Goal: Information Seeking & Learning: Find specific page/section

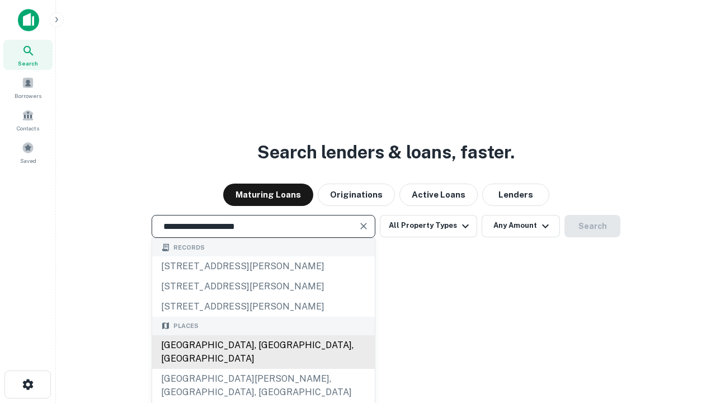
click at [263, 368] on div "[GEOGRAPHIC_DATA], [GEOGRAPHIC_DATA], [GEOGRAPHIC_DATA]" at bounding box center [263, 352] width 223 height 34
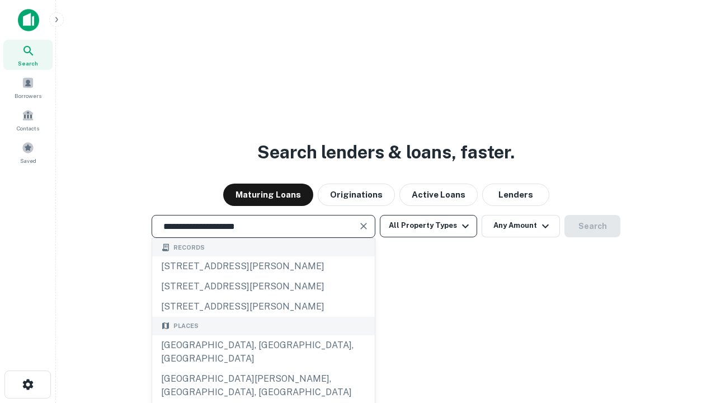
click at [428, 225] on button "All Property Types" at bounding box center [428, 226] width 97 height 22
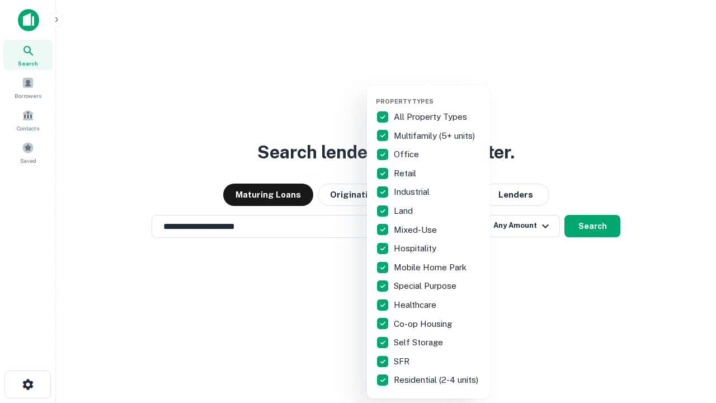
type input "**********"
click at [437, 94] on button "button" at bounding box center [437, 94] width 123 height 1
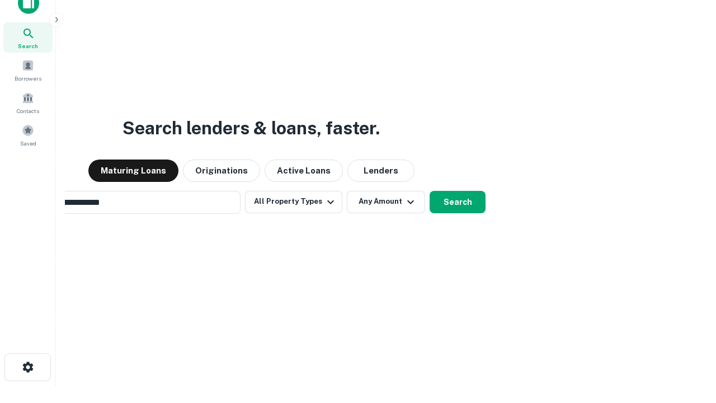
scroll to position [18, 0]
click at [347, 190] on button "Any Amount" at bounding box center [386, 201] width 78 height 22
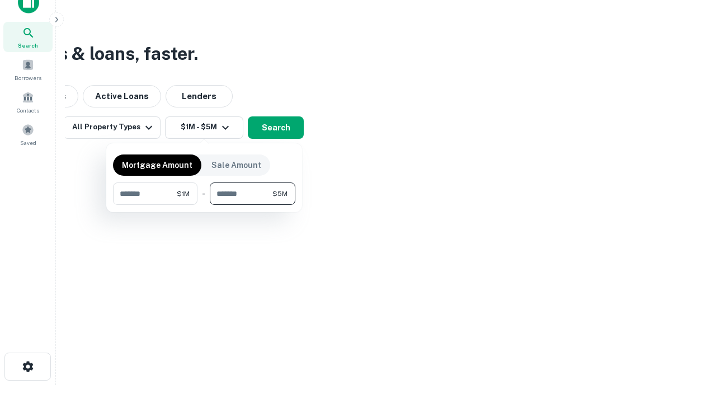
type input "*******"
click at [204, 205] on button "button" at bounding box center [204, 205] width 182 height 1
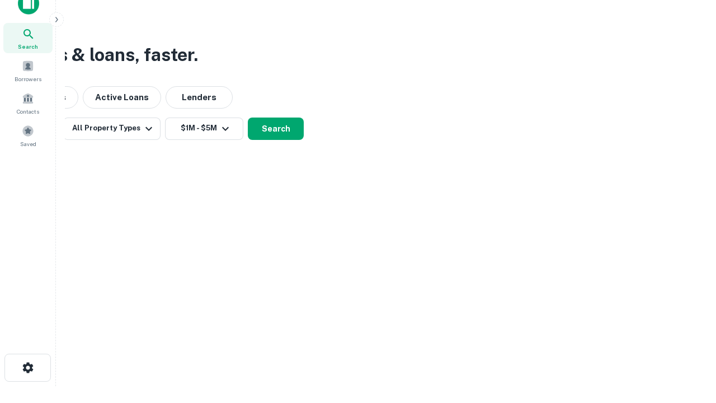
scroll to position [7, 206]
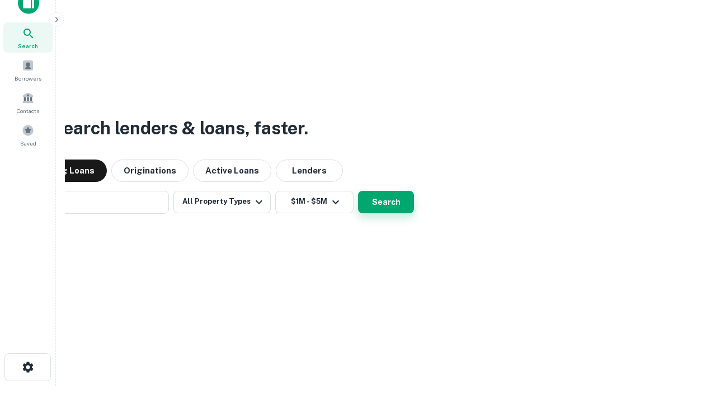
click at [358, 191] on button "Search" at bounding box center [386, 202] width 56 height 22
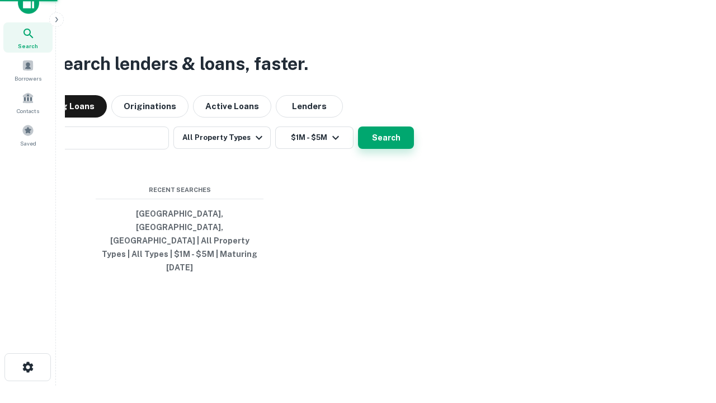
scroll to position [30, 316]
